Goal: Information Seeking & Learning: Learn about a topic

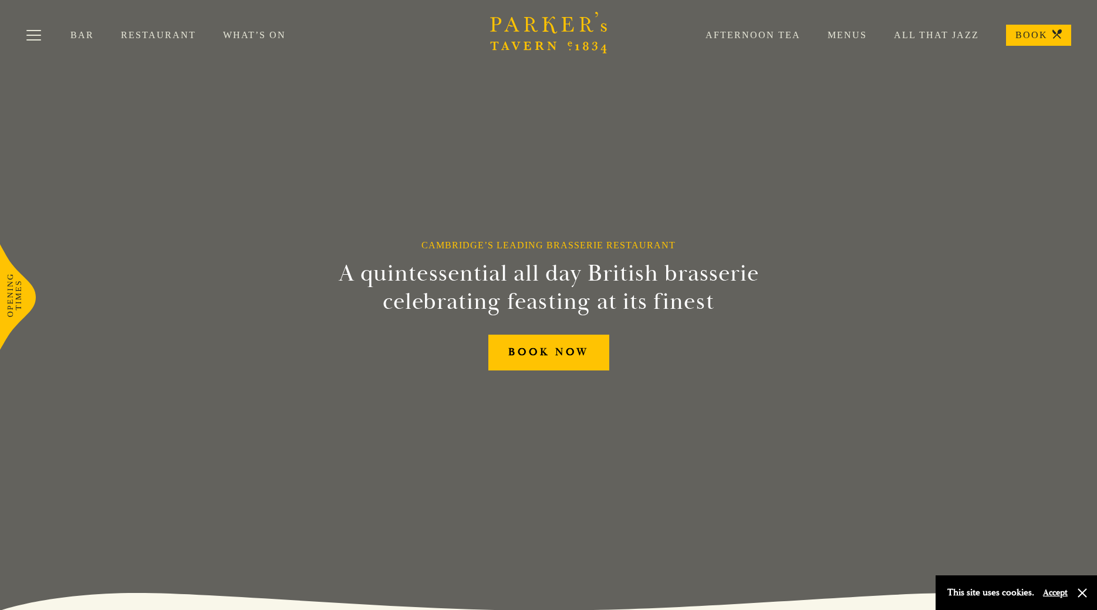
click at [848, 32] on link "Menus" at bounding box center [833, 35] width 66 height 12
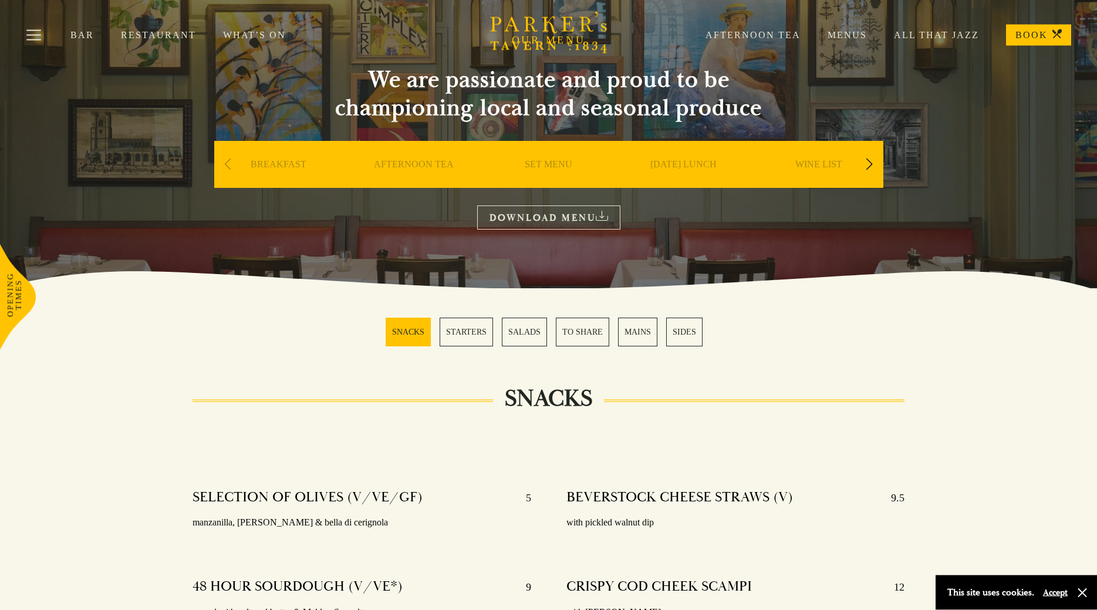
scroll to position [60, 0]
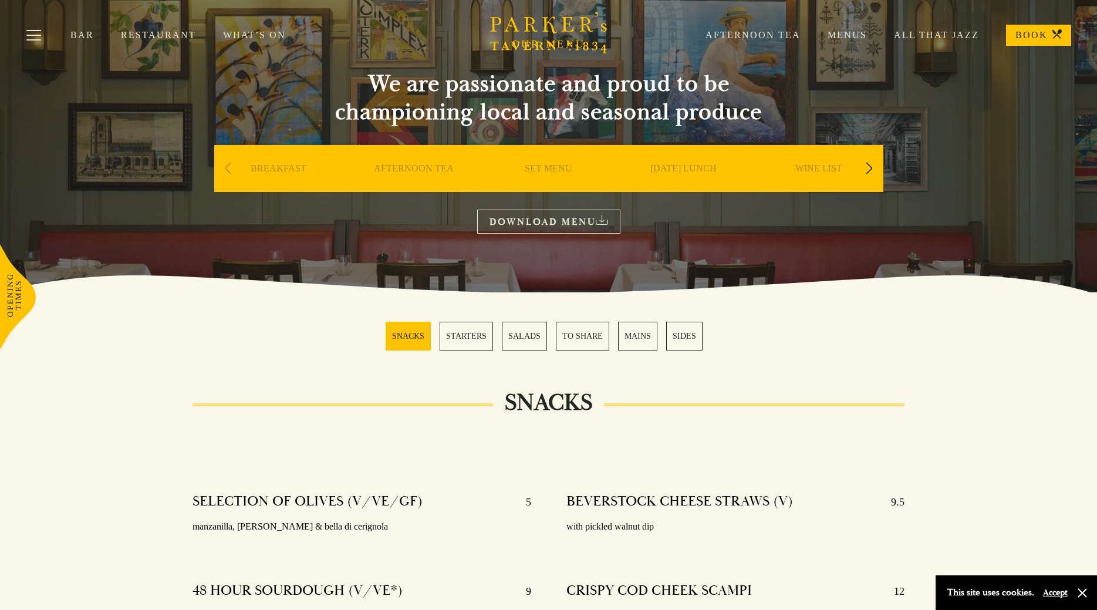
click at [635, 344] on link "MAINS" at bounding box center [637, 336] width 39 height 29
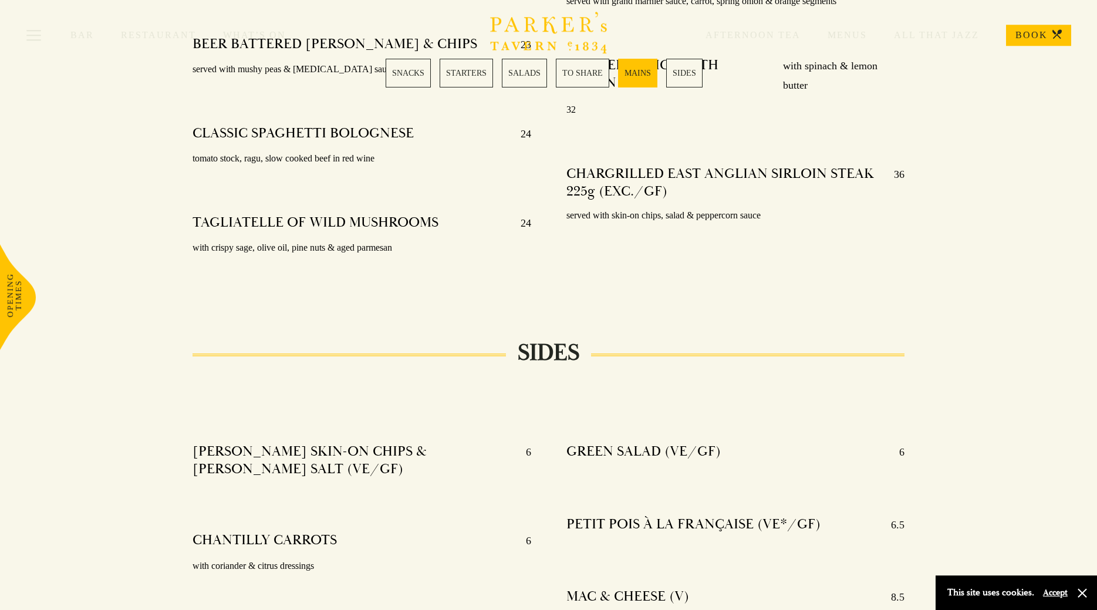
scroll to position [2561, 0]
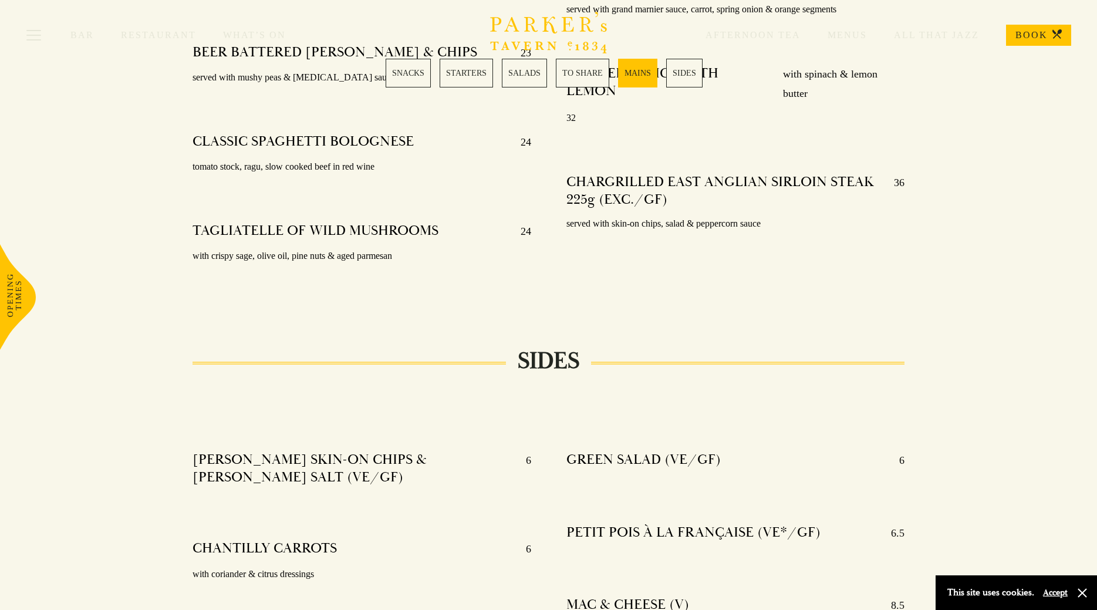
click at [593, 73] on link "TO SHARE" at bounding box center [582, 73] width 53 height 29
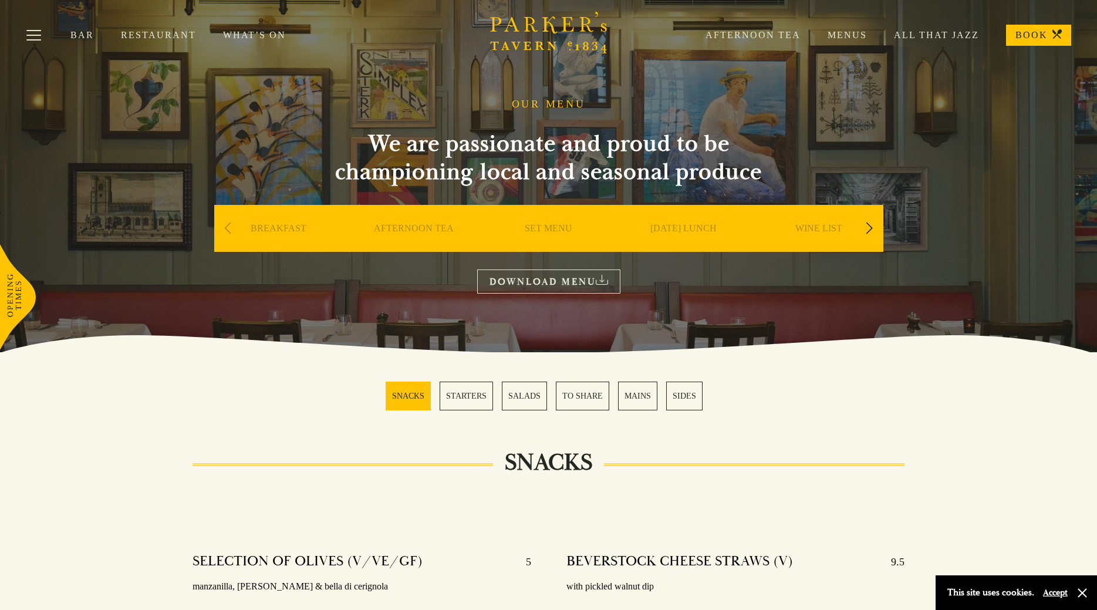
click at [260, 31] on link "What’s On" at bounding box center [268, 35] width 90 height 12
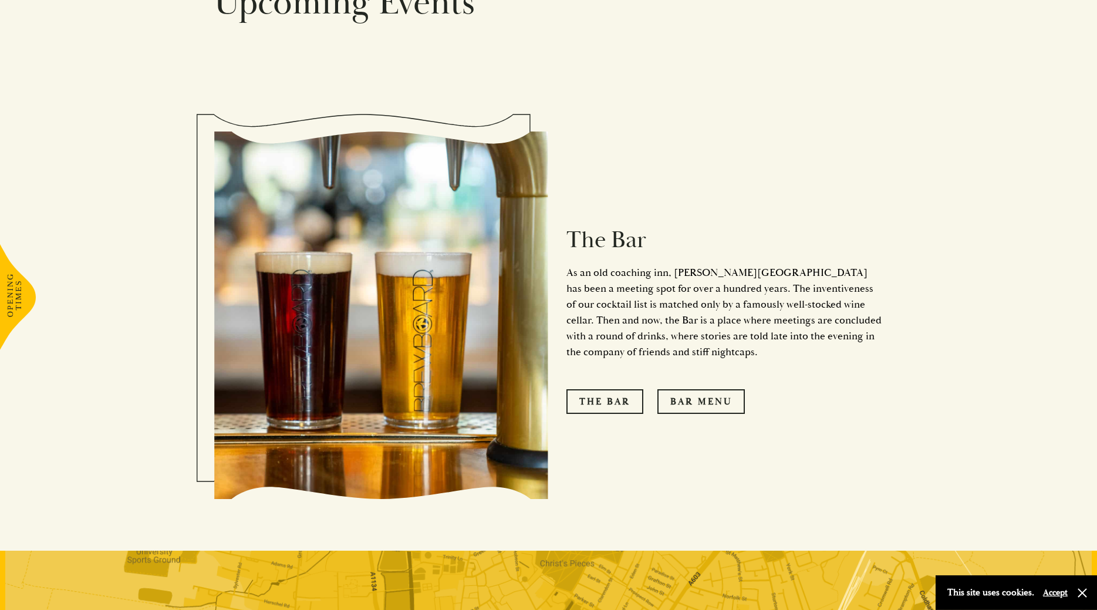
scroll to position [1077, 0]
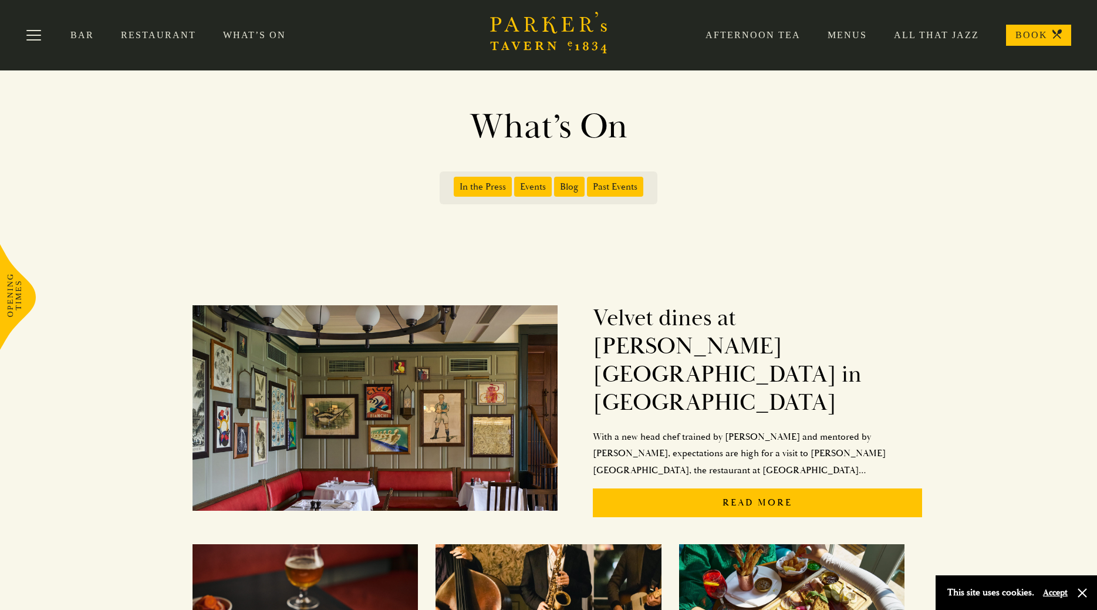
click at [531, 185] on span "Events" at bounding box center [533, 187] width 38 height 20
click at [516, 182] on input "Events" at bounding box center [516, 182] width 0 height 0
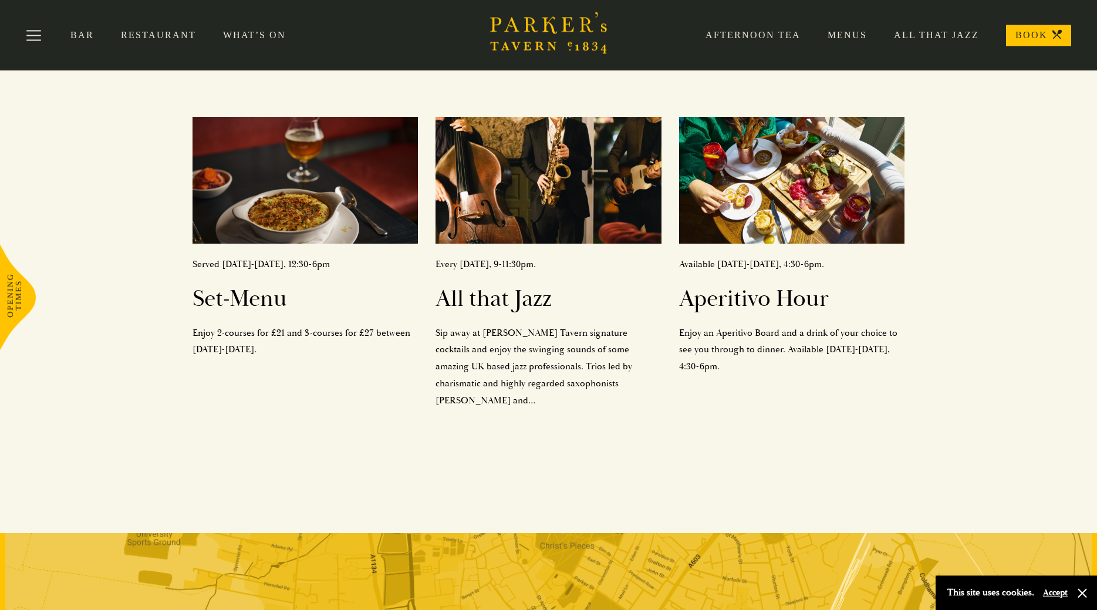
scroll to position [154, 0]
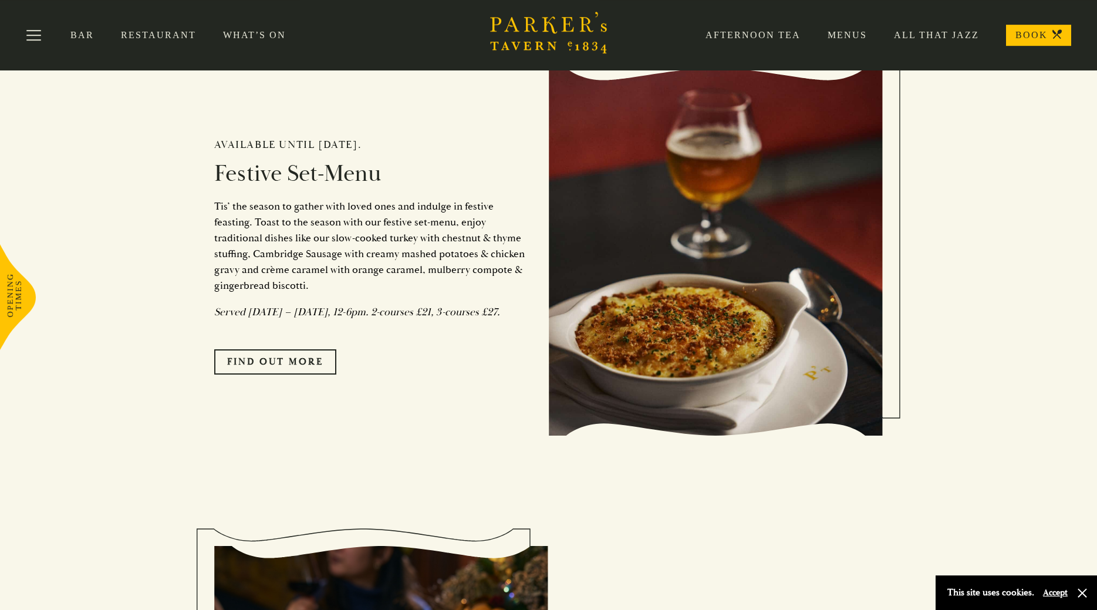
scroll to position [1017, 0]
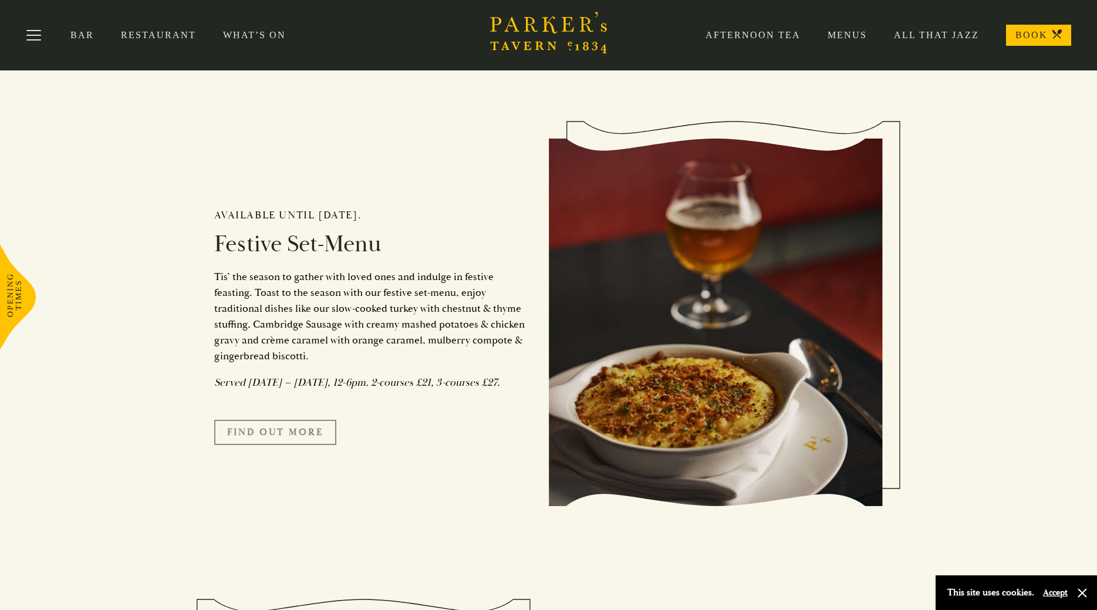
click at [269, 444] on link "FIND OUT MORE" at bounding box center [275, 432] width 122 height 25
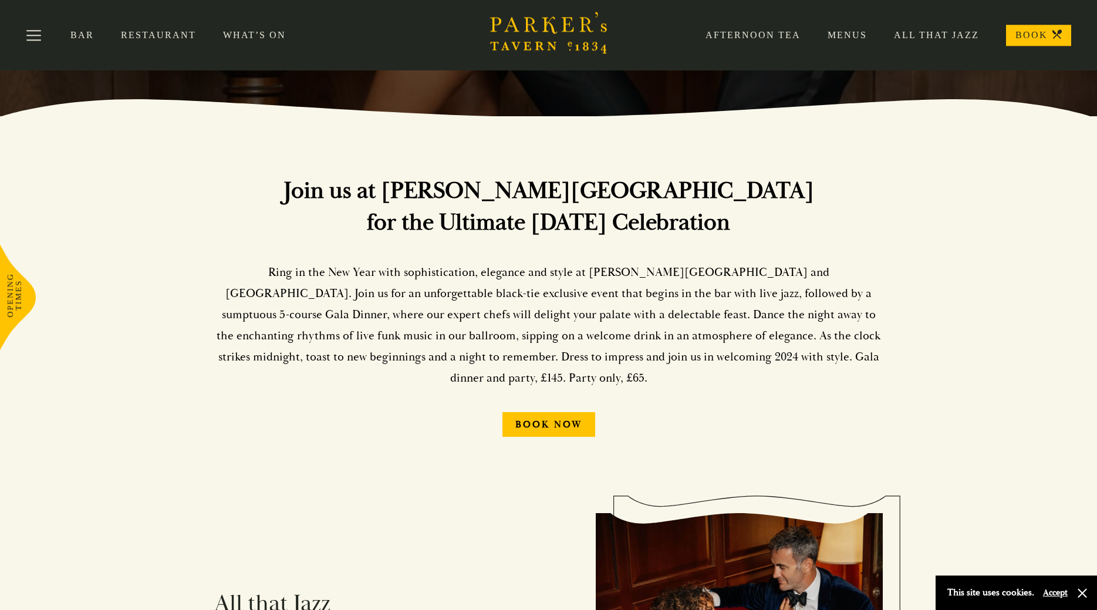
scroll to position [419, 0]
